Goal: Task Accomplishment & Management: Use online tool/utility

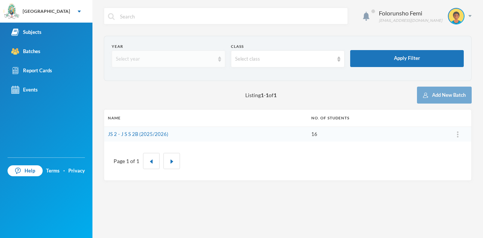
click at [219, 60] on img at bounding box center [219, 59] width 3 height 5
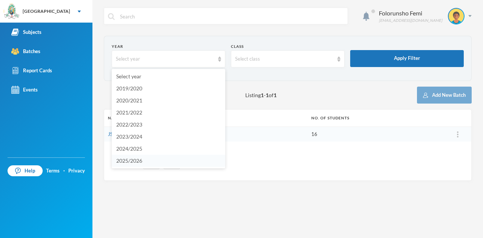
click at [139, 162] on span "2025/2026" at bounding box center [129, 161] width 26 height 6
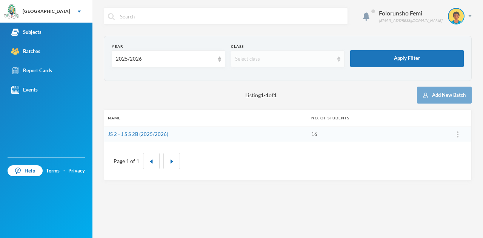
click at [339, 57] on img at bounding box center [338, 59] width 3 height 5
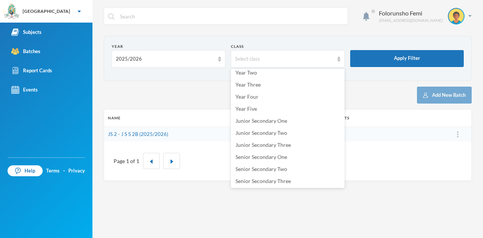
scroll to position [78, 0]
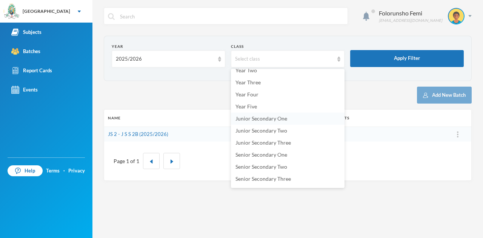
click at [270, 121] on span "Junior Secondary One" at bounding box center [261, 118] width 52 height 6
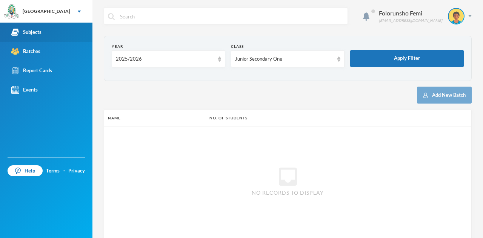
click at [35, 33] on div "Subjects" at bounding box center [26, 32] width 30 height 8
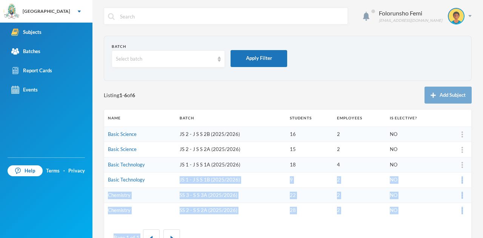
scroll to position [27, 0]
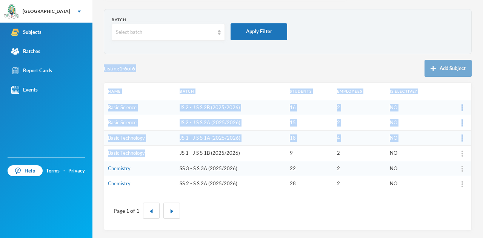
drag, startPoint x: 150, startPoint y: 181, endPoint x: 162, endPoint y: 57, distance: 124.6
click at [162, 57] on div "Batch Select batch Apply Filter Listing 1 - 6 of 6 Add Subject Name Batch Stude…" at bounding box center [288, 120] width 368 height 222
click at [167, 63] on div "Listing 1 - 6 of 6 Add Subject" at bounding box center [288, 68] width 368 height 17
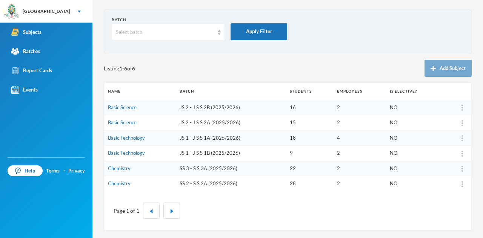
click at [201, 140] on td "JS 1 - J S S 1A (2025/2026)" at bounding box center [231, 137] width 110 height 15
click at [121, 109] on link "Basic Science" at bounding box center [122, 107] width 29 height 6
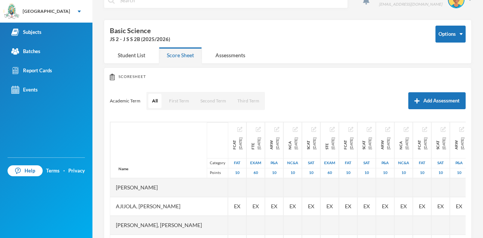
scroll to position [27, 0]
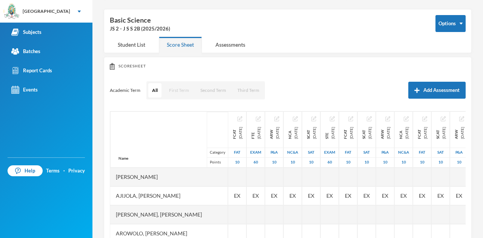
click at [184, 90] on button "First Term" at bounding box center [179, 90] width 28 height 14
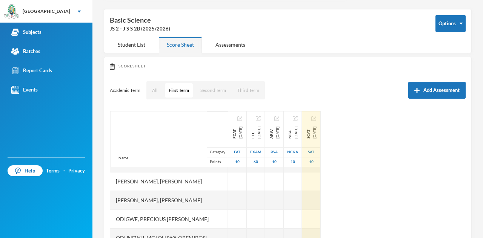
scroll to position [0, 0]
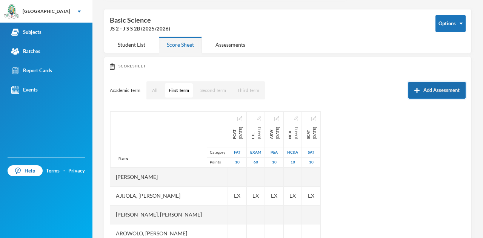
click at [423, 88] on button "Add Assessment" at bounding box center [436, 90] width 57 height 17
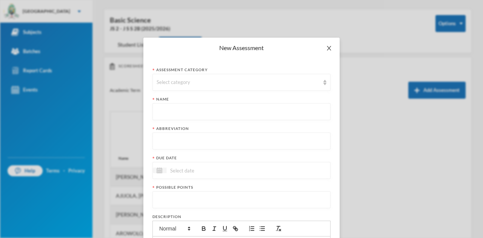
click at [326, 48] on icon "icon: close" at bounding box center [329, 48] width 6 height 6
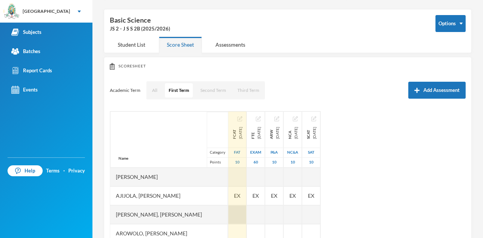
click at [240, 213] on div at bounding box center [237, 214] width 18 height 19
click at [246, 172] on div at bounding box center [237, 177] width 18 height 19
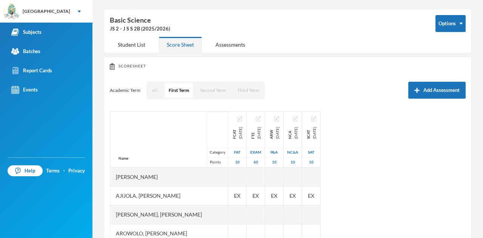
click at [154, 90] on button "All" at bounding box center [154, 90] width 13 height 14
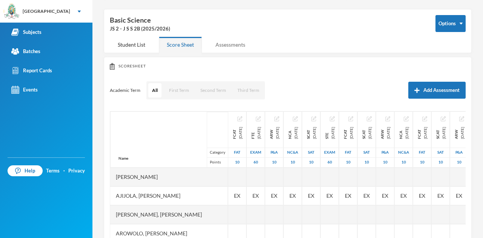
click at [236, 46] on div "Assessments" at bounding box center [230, 45] width 46 height 16
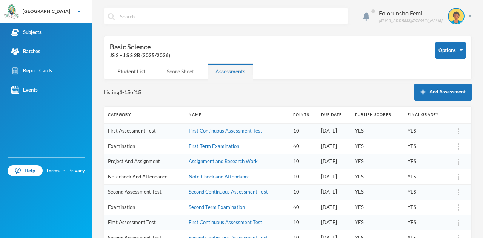
click at [183, 72] on div "Score Sheet" at bounding box center [180, 71] width 43 height 16
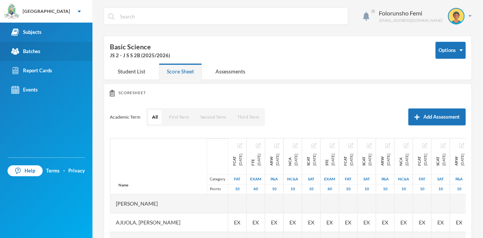
click at [33, 52] on div "Batches" at bounding box center [25, 52] width 29 height 8
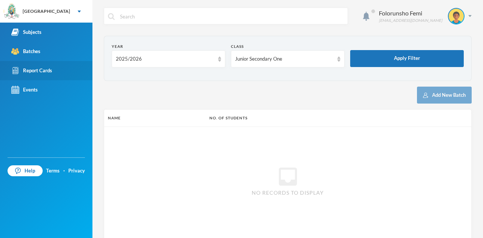
click at [34, 75] on link "Report Cards" at bounding box center [46, 70] width 92 height 19
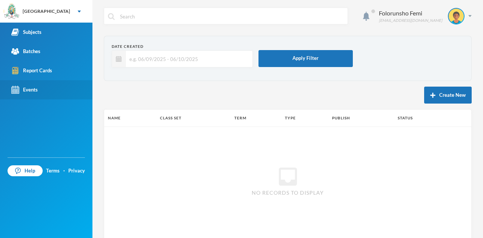
click at [32, 92] on div "Events" at bounding box center [24, 90] width 26 height 8
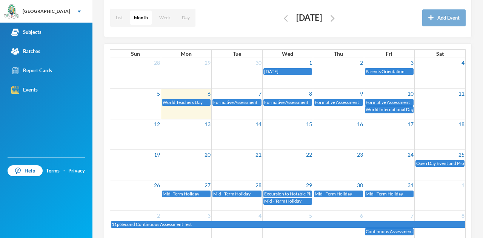
scroll to position [75, 0]
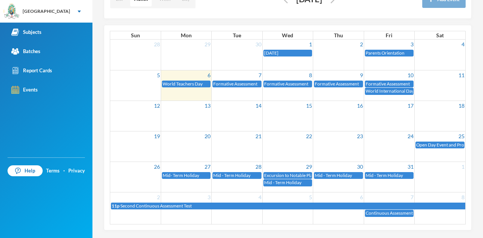
click at [392, 139] on td "24" at bounding box center [388, 136] width 51 height 10
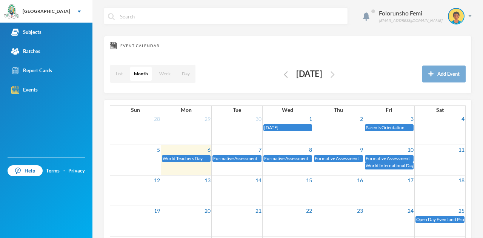
click at [334, 76] on img "button" at bounding box center [332, 74] width 4 height 7
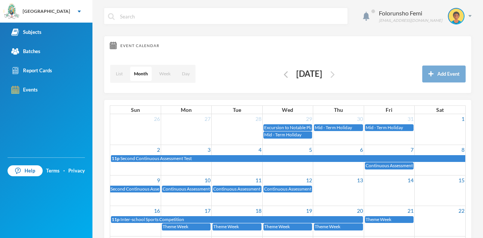
click at [334, 74] on img "button" at bounding box center [332, 74] width 4 height 7
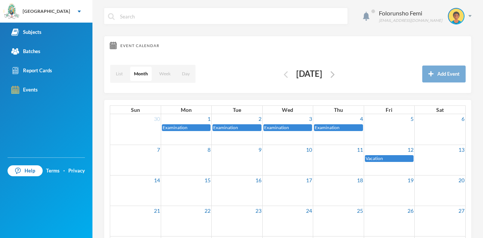
click at [284, 74] on img "button" at bounding box center [286, 74] width 4 height 7
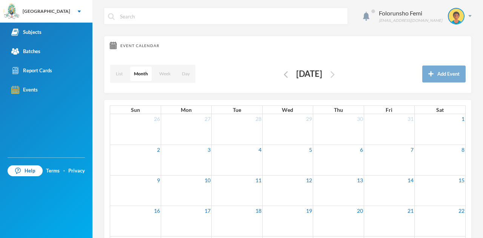
click at [334, 72] on img "button" at bounding box center [332, 74] width 4 height 7
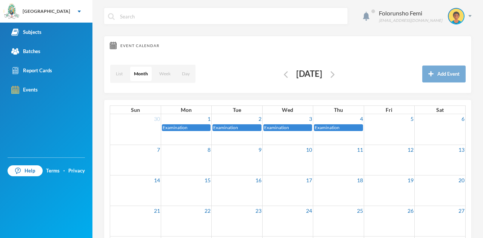
click at [358, 63] on div "List Month Week Day [DATE] Add Event" at bounding box center [288, 74] width 356 height 27
click at [150, 16] on input "text" at bounding box center [231, 16] width 224 height 17
click at [30, 31] on div "Subjects" at bounding box center [26, 32] width 30 height 8
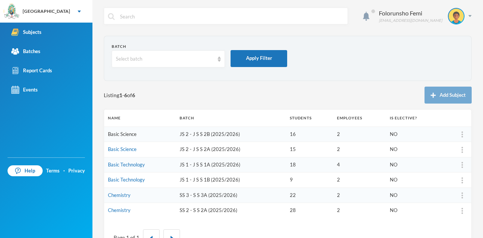
click at [133, 134] on link "Basic Science" at bounding box center [122, 134] width 29 height 6
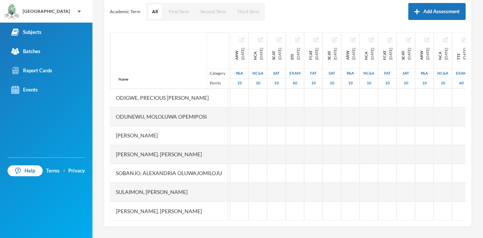
scroll to position [214, 0]
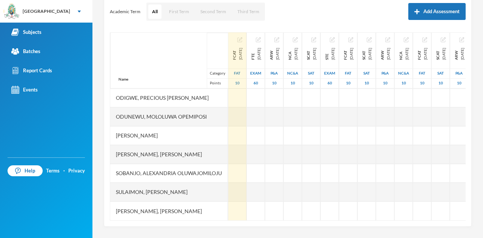
click at [242, 40] on img "button" at bounding box center [239, 39] width 5 height 5
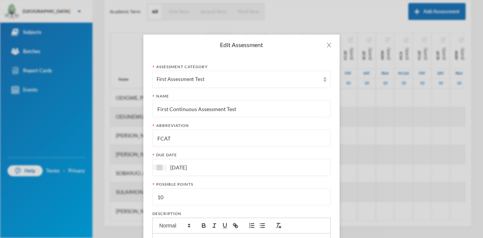
scroll to position [0, 0]
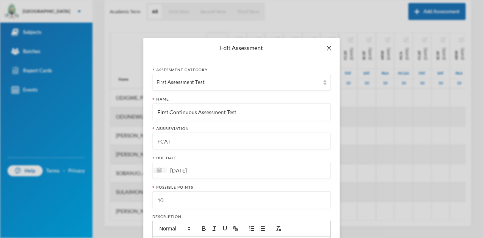
click at [326, 46] on icon "icon: close" at bounding box center [329, 48] width 6 height 6
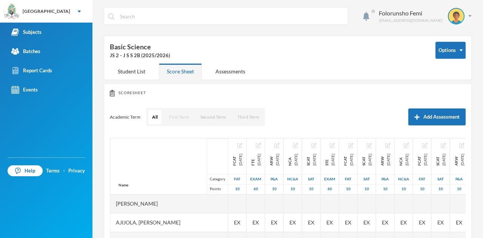
click at [171, 118] on button "First Term" at bounding box center [179, 117] width 28 height 14
drag, startPoint x: 171, startPoint y: 118, endPoint x: 156, endPoint y: 134, distance: 21.6
click at [156, 134] on div "Scoresheet Academic Term All First Term Second Term Third Term Add Assessment N…" at bounding box center [288, 208] width 368 height 249
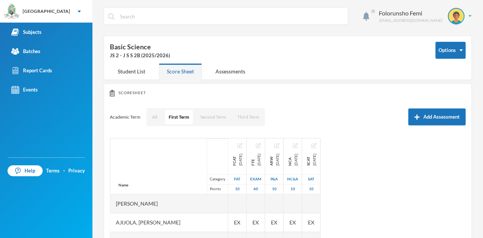
drag, startPoint x: 344, startPoint y: 5, endPoint x: 286, endPoint y: 17, distance: 59.2
click at [286, 17] on input "text" at bounding box center [231, 16] width 224 height 17
